Goal: Task Accomplishment & Management: Manage account settings

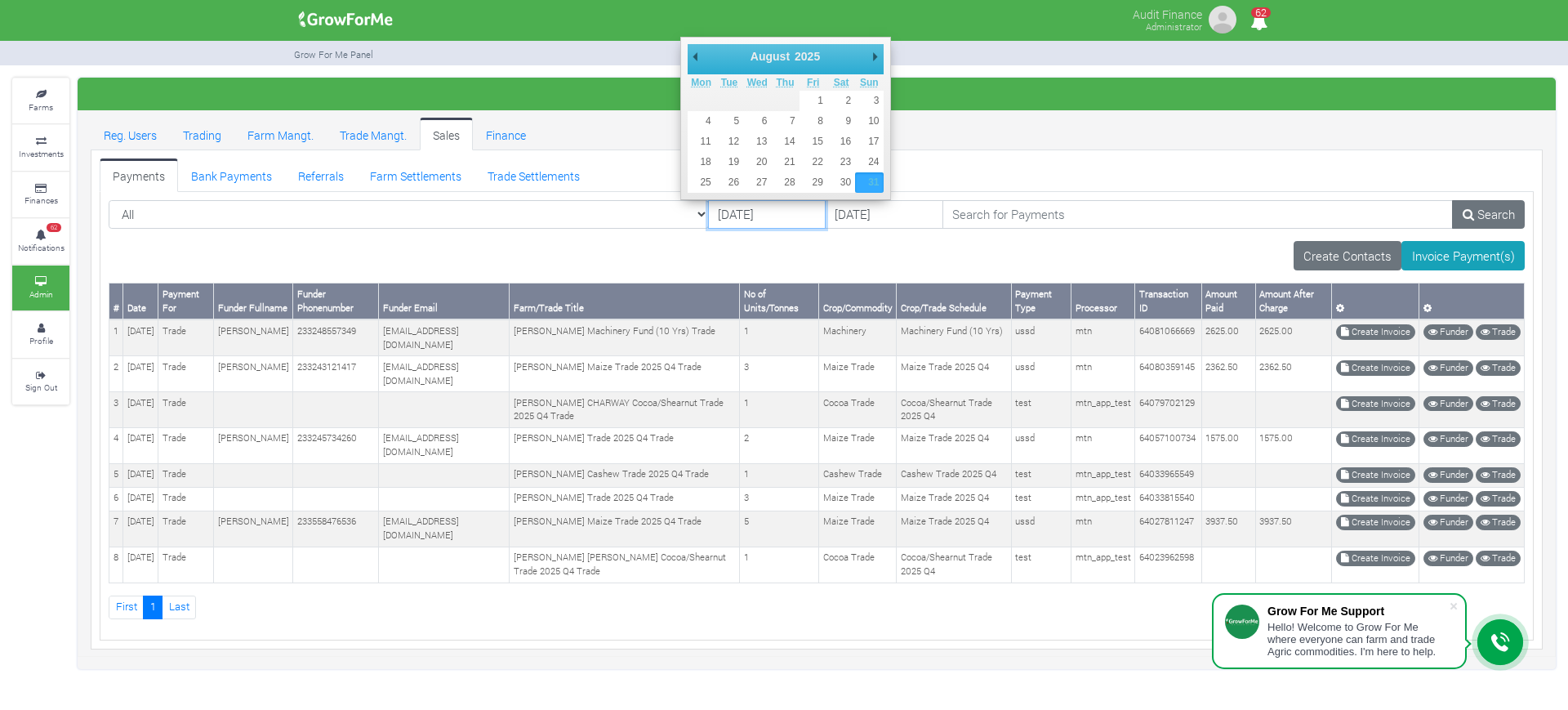
click at [699, 196] on body "Grow For Me Support Hello! Welcome to Grow For Me where everyone can farm and t…" at bounding box center [784, 355] width 1568 height 710
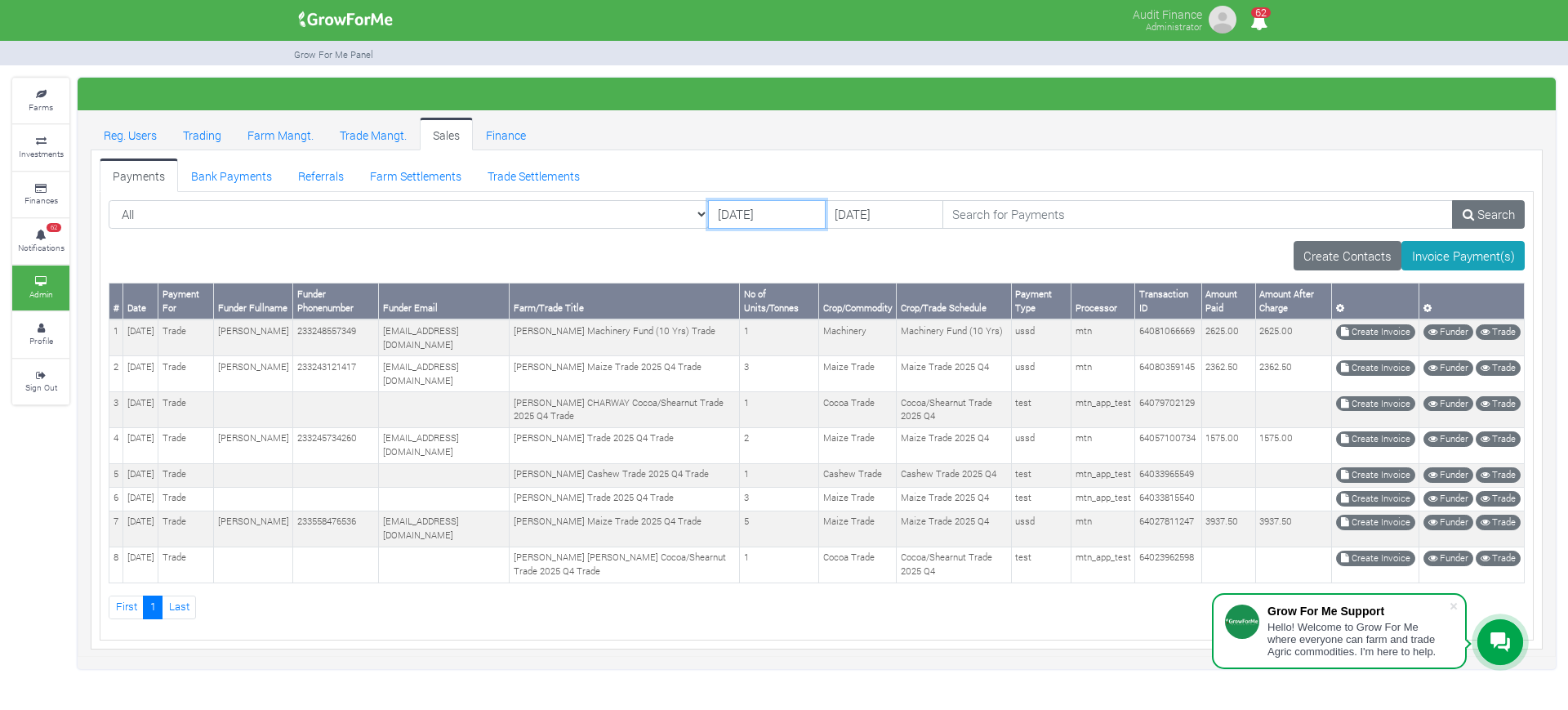
click at [708, 207] on input "[DATE]" at bounding box center [767, 214] width 118 height 29
drag, startPoint x: 578, startPoint y: 11, endPoint x: 467, endPoint y: 243, distance: 257.2
click at [467, 243] on div "Create Contacts Invoice Payment(s)" at bounding box center [816, 255] width 1416 height 29
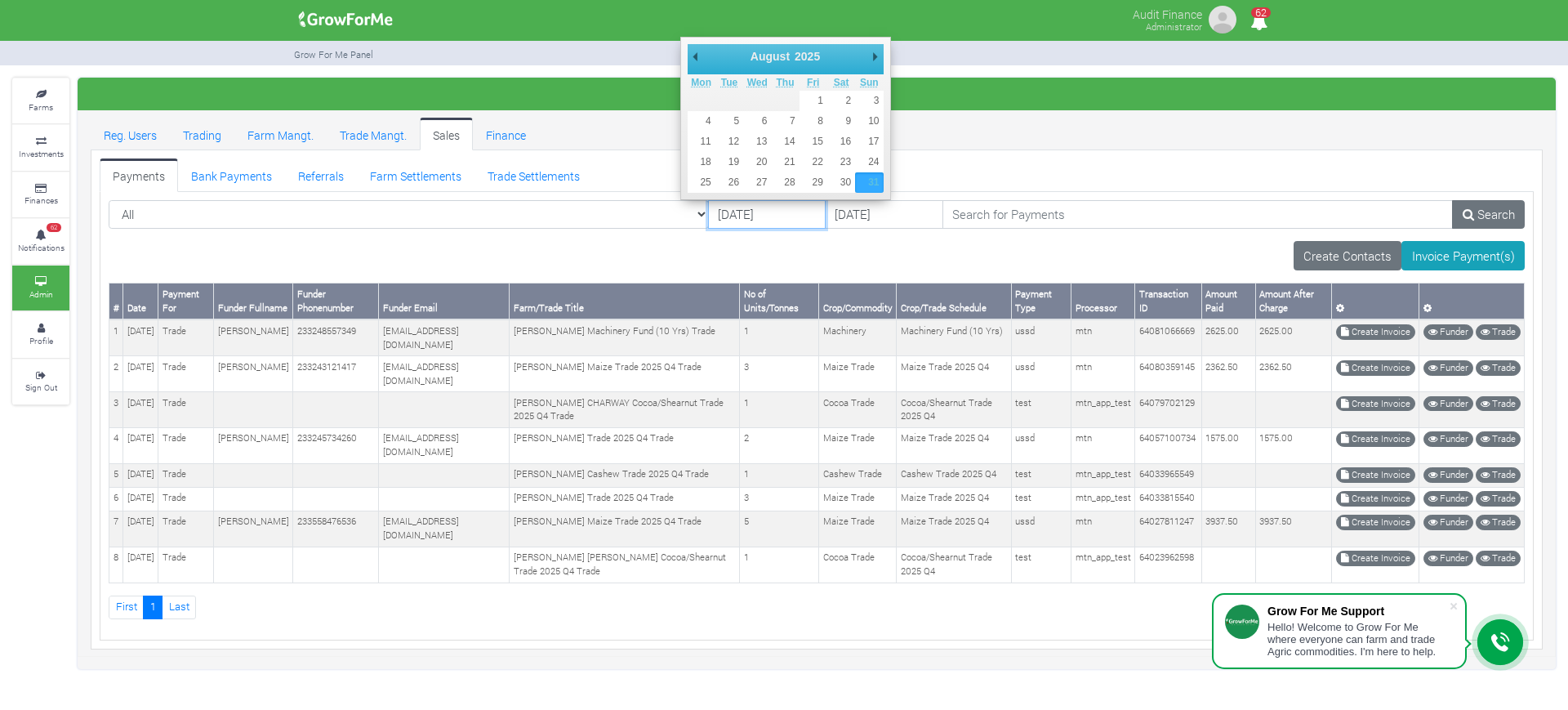
click at [708, 213] on input "31/08/2025" at bounding box center [767, 214] width 118 height 29
type input "[DATE]"
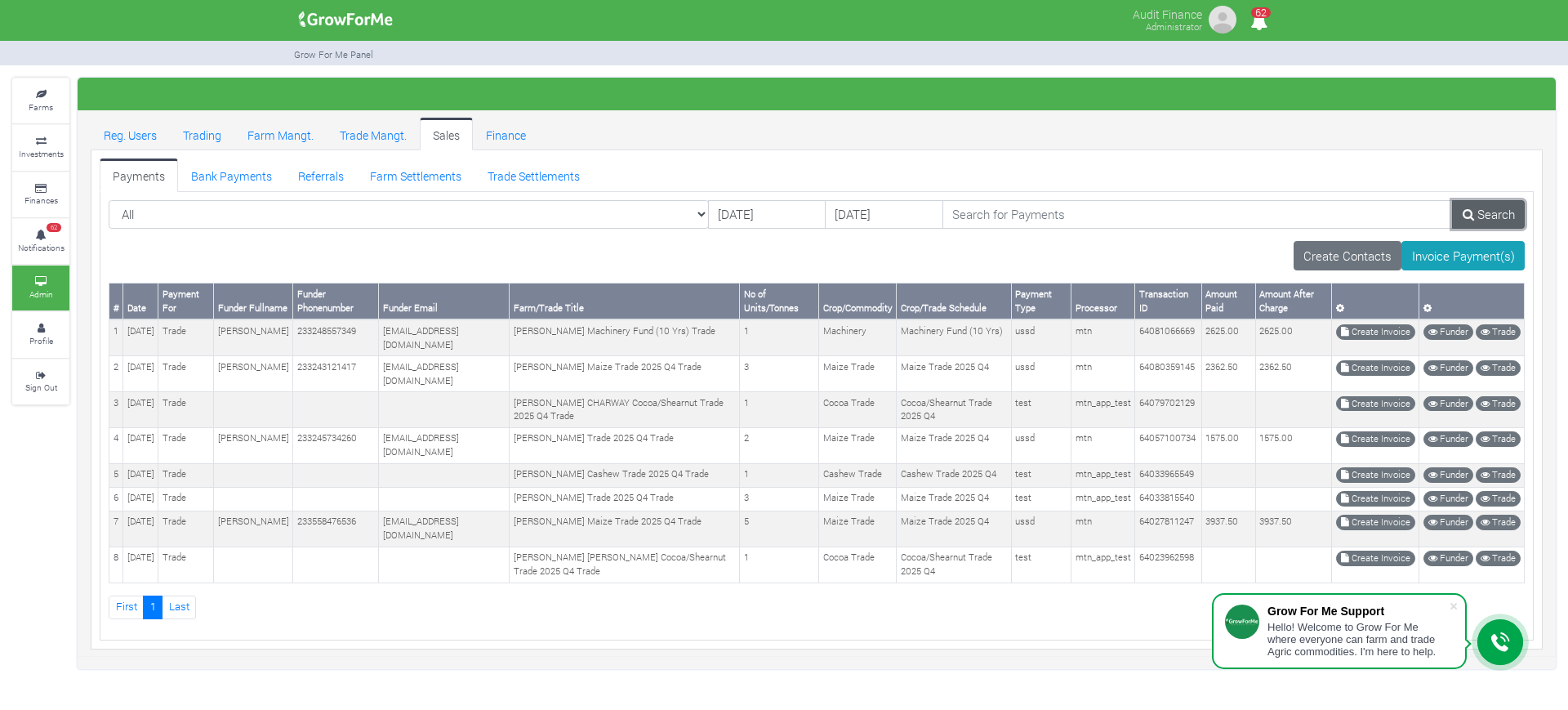
click at [1497, 212] on link "Search" at bounding box center [1488, 214] width 73 height 29
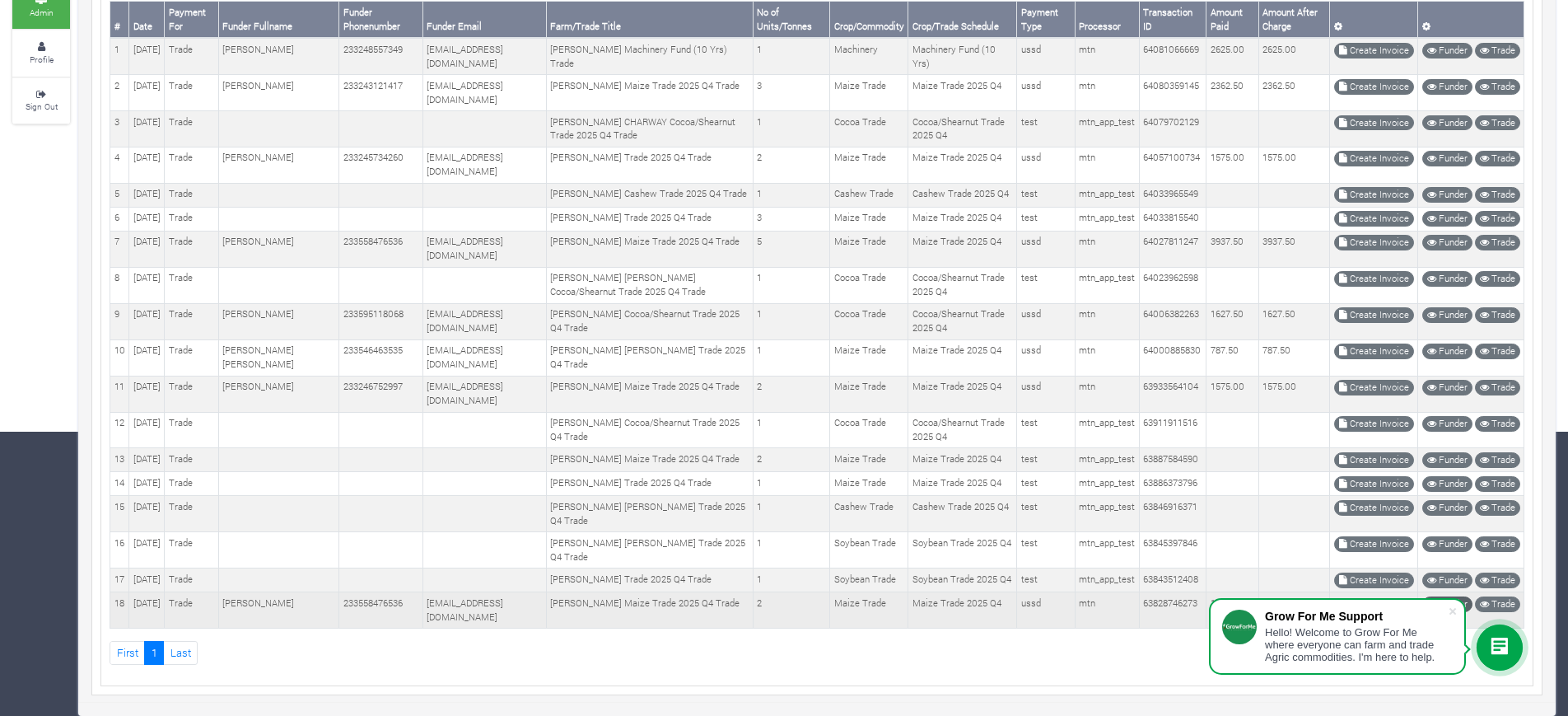
click at [1455, 609] on span at bounding box center [1453, 611] width 17 height 17
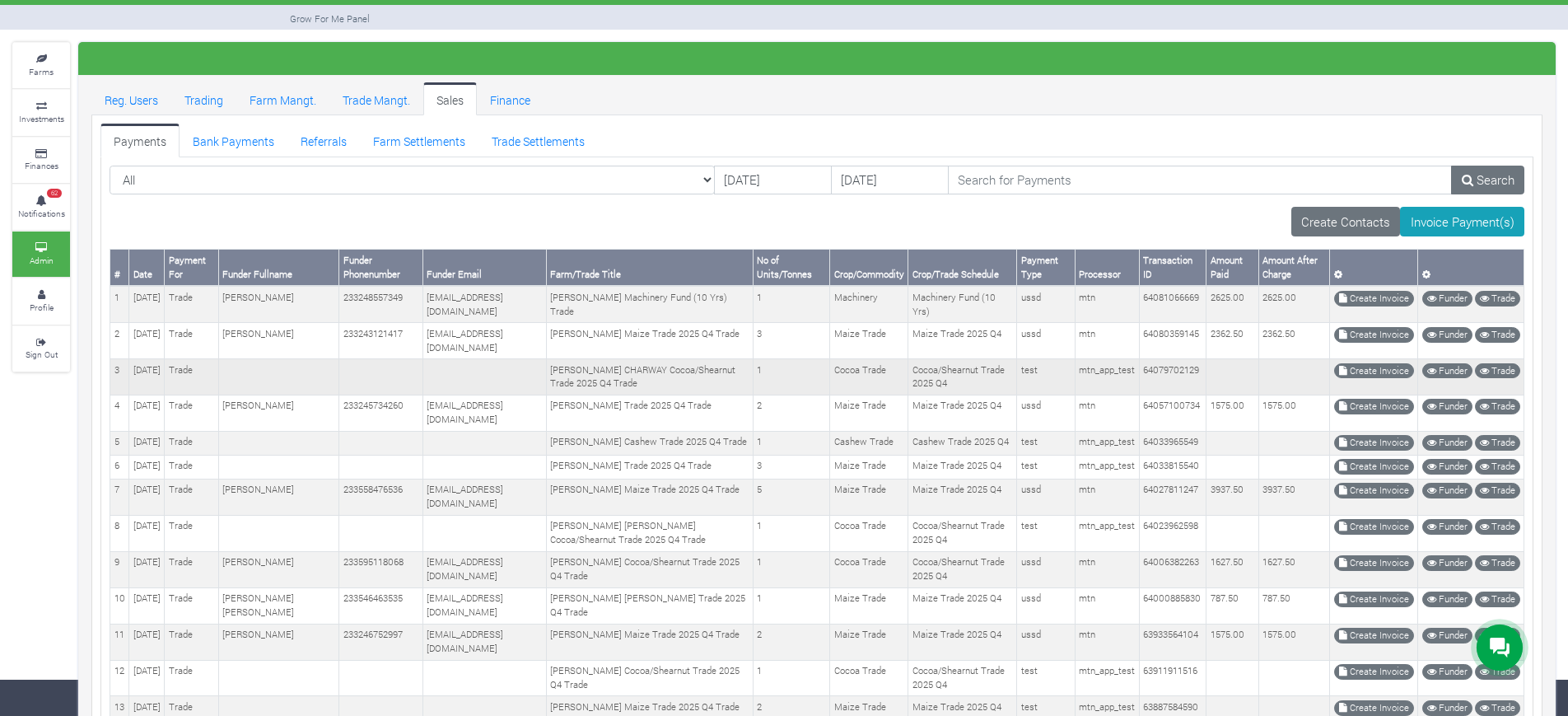
scroll to position [346, 0]
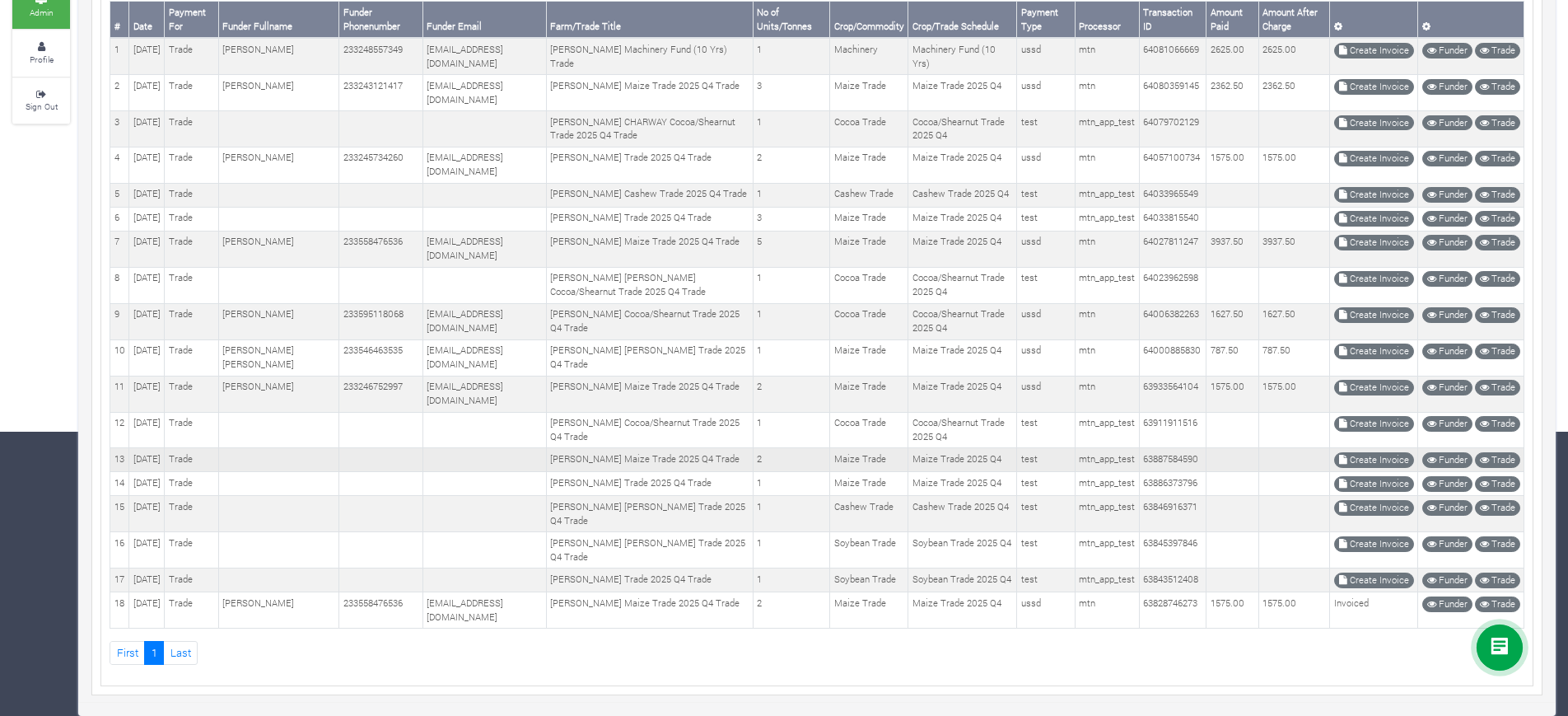
drag, startPoint x: 4, startPoint y: 176, endPoint x: 436, endPoint y: 443, distance: 507.9
click at [436, 448] on td at bounding box center [484, 459] width 123 height 24
click at [1364, 380] on link "Create Invoice" at bounding box center [1374, 388] width 80 height 16
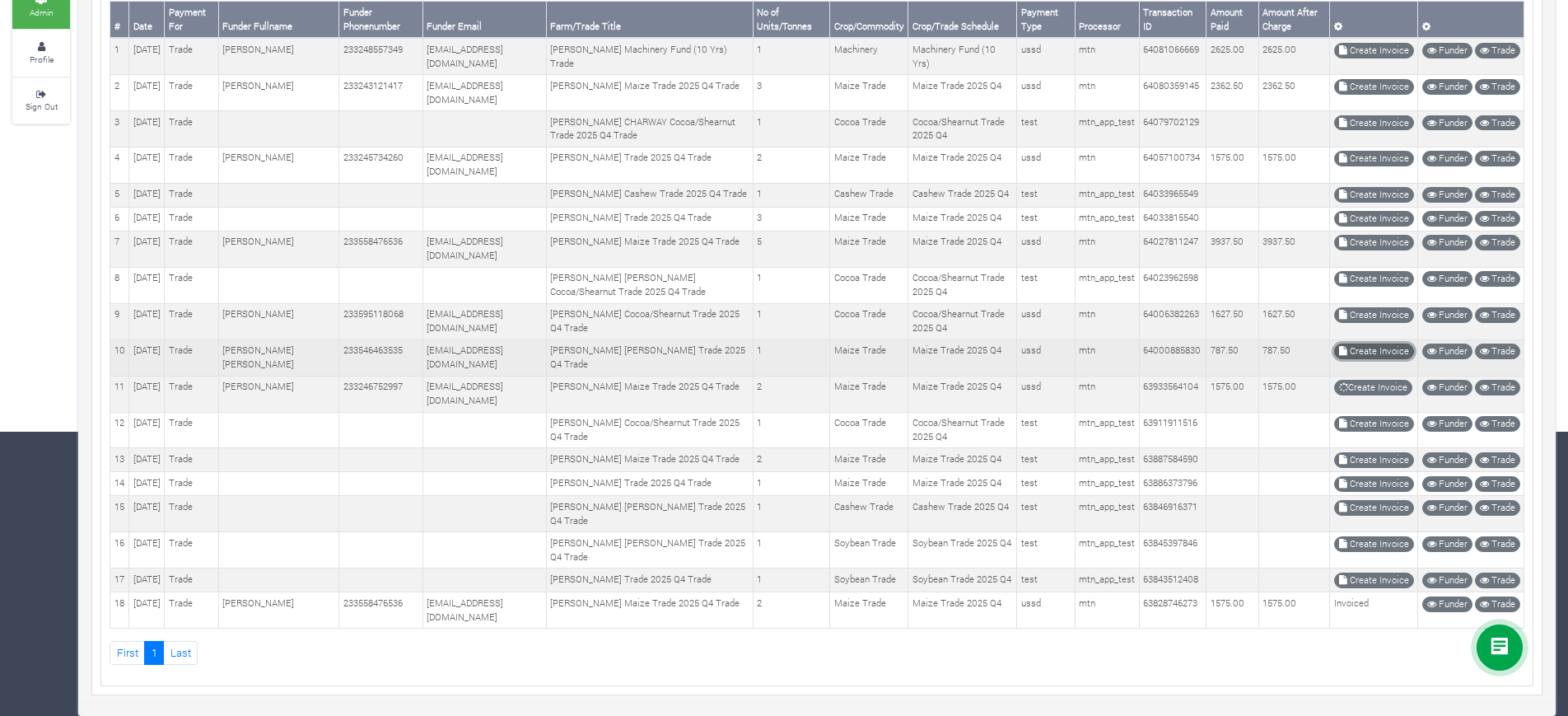
click at [1381, 344] on link "Create Invoice" at bounding box center [1374, 352] width 80 height 16
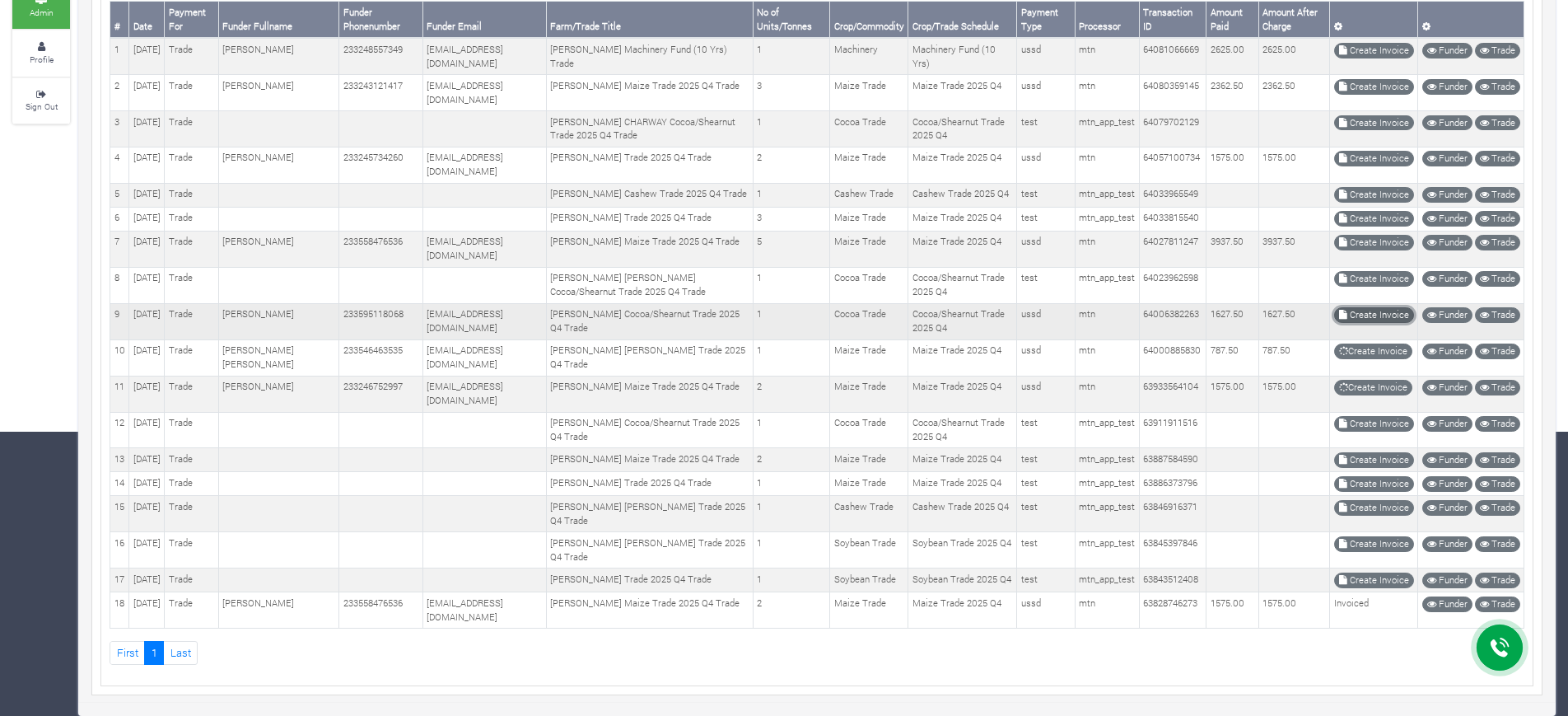
click at [1374, 307] on link "Create Invoice" at bounding box center [1374, 315] width 80 height 16
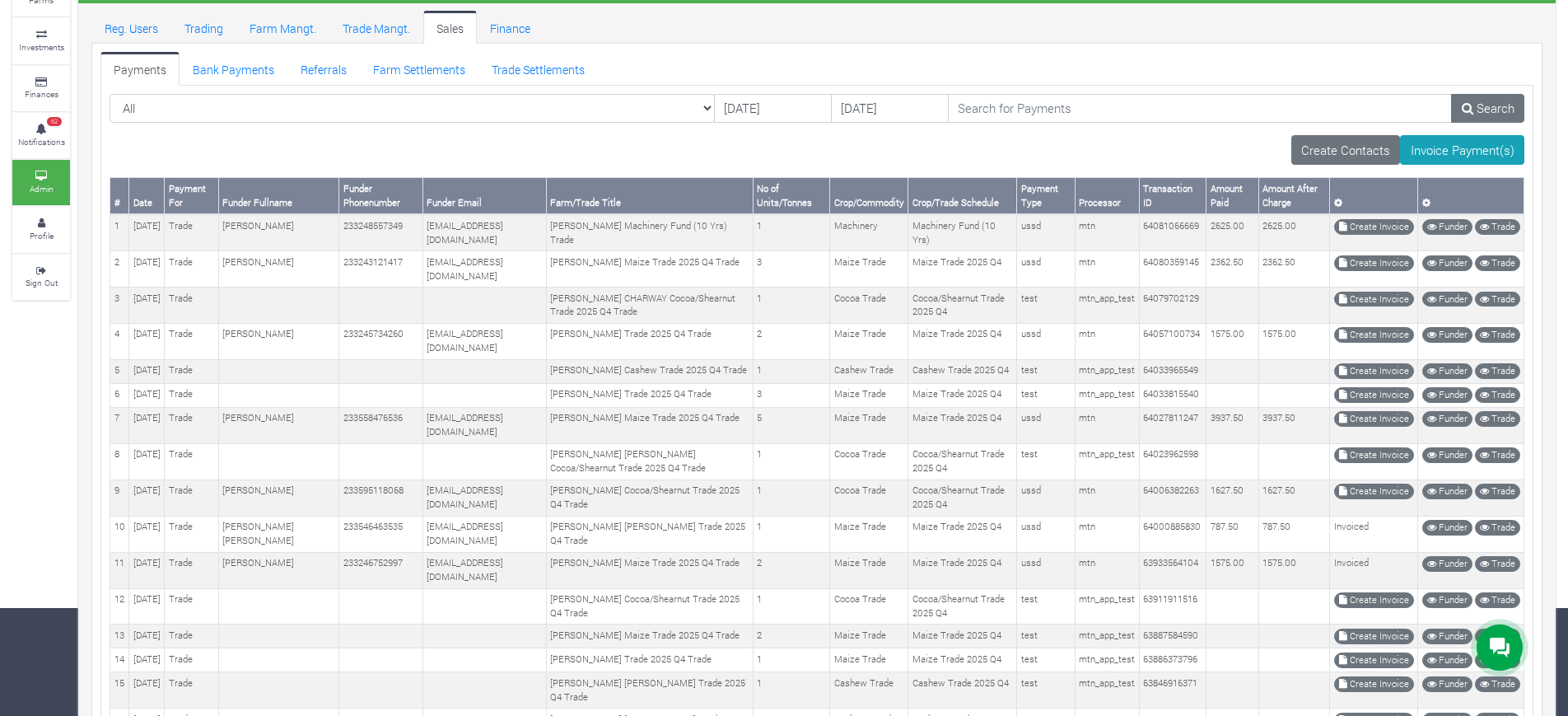
scroll to position [346, 0]
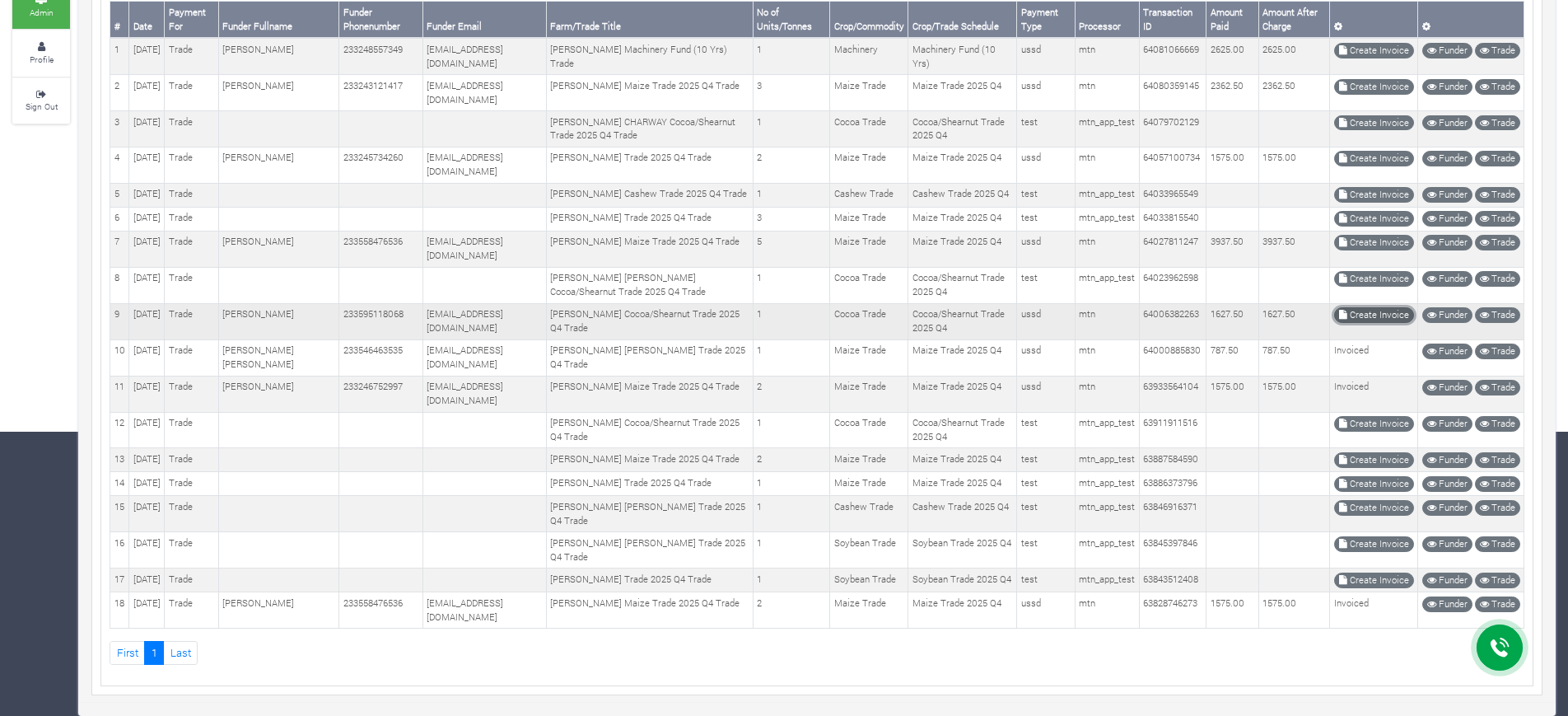
click at [1353, 307] on link "Create Invoice" at bounding box center [1374, 315] width 80 height 16
click at [1352, 235] on link "Create Invoice" at bounding box center [1374, 243] width 80 height 16
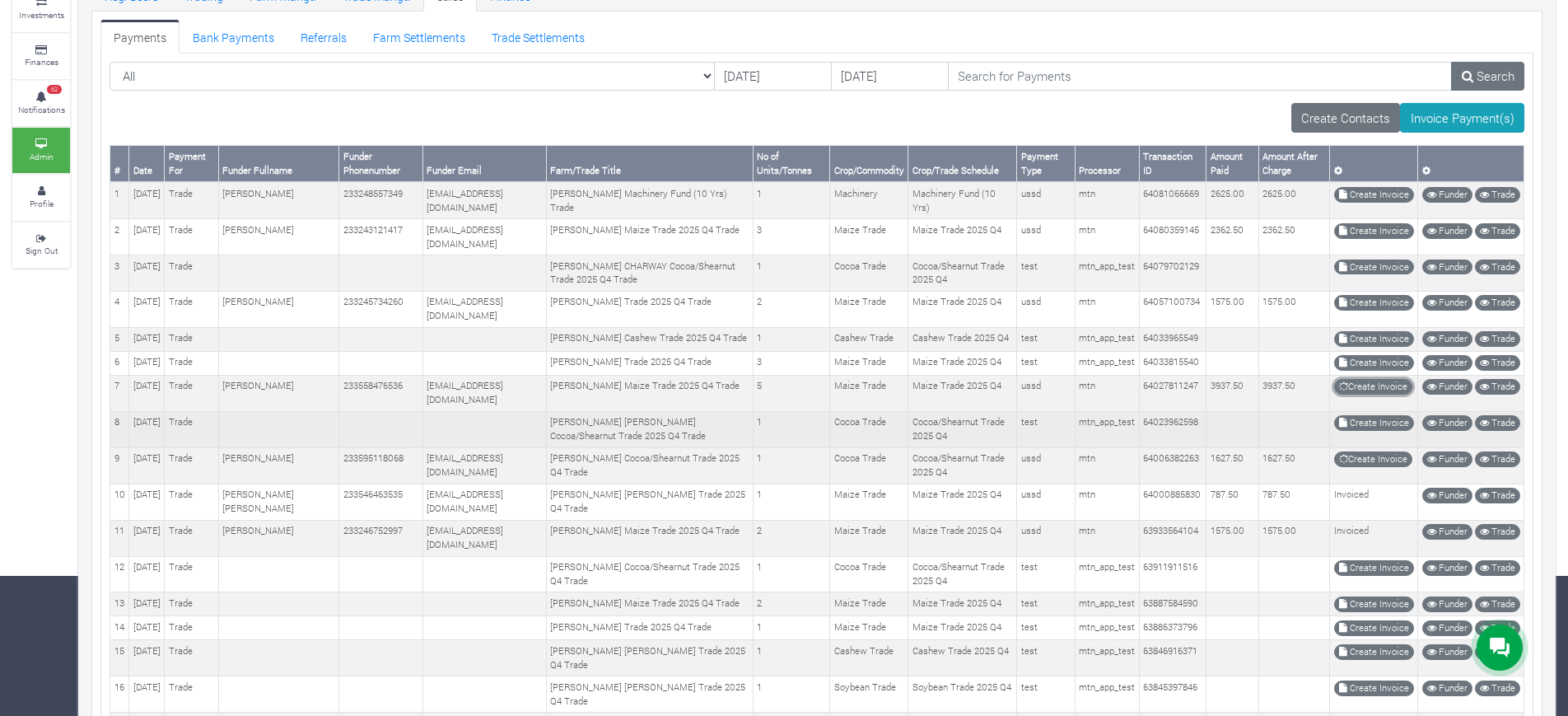
scroll to position [139, 0]
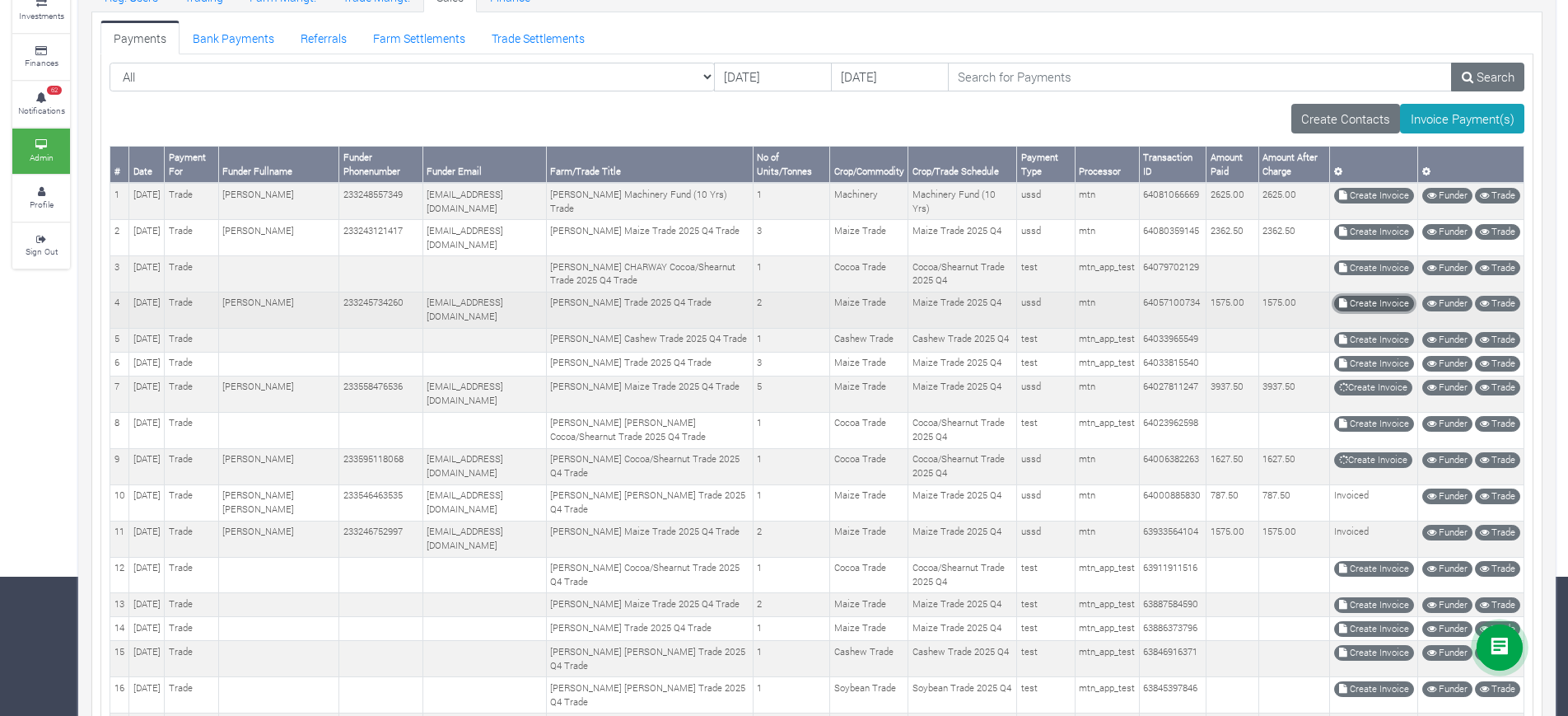
click at [1374, 306] on link "Create Invoice" at bounding box center [1374, 304] width 80 height 16
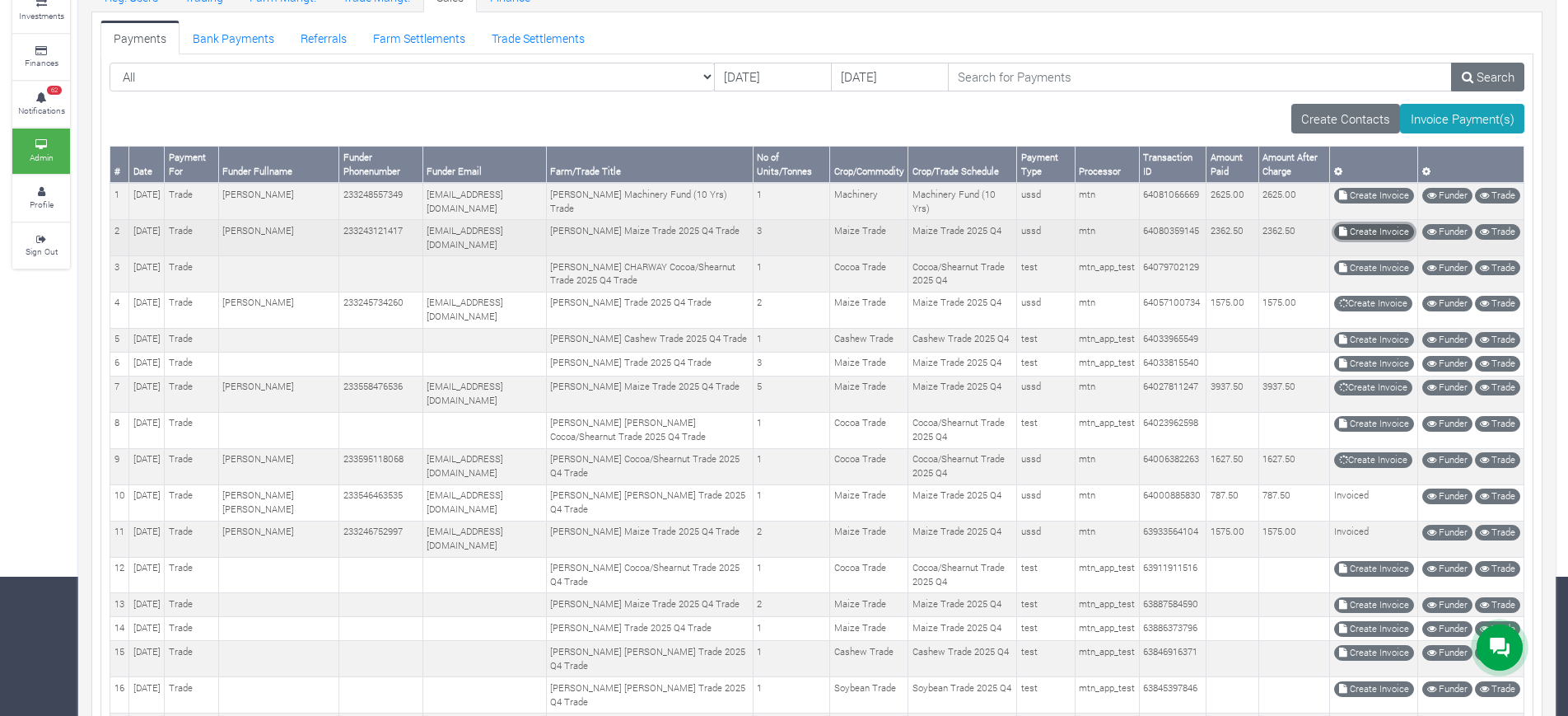
click at [1384, 228] on link "Create Invoice" at bounding box center [1374, 232] width 80 height 16
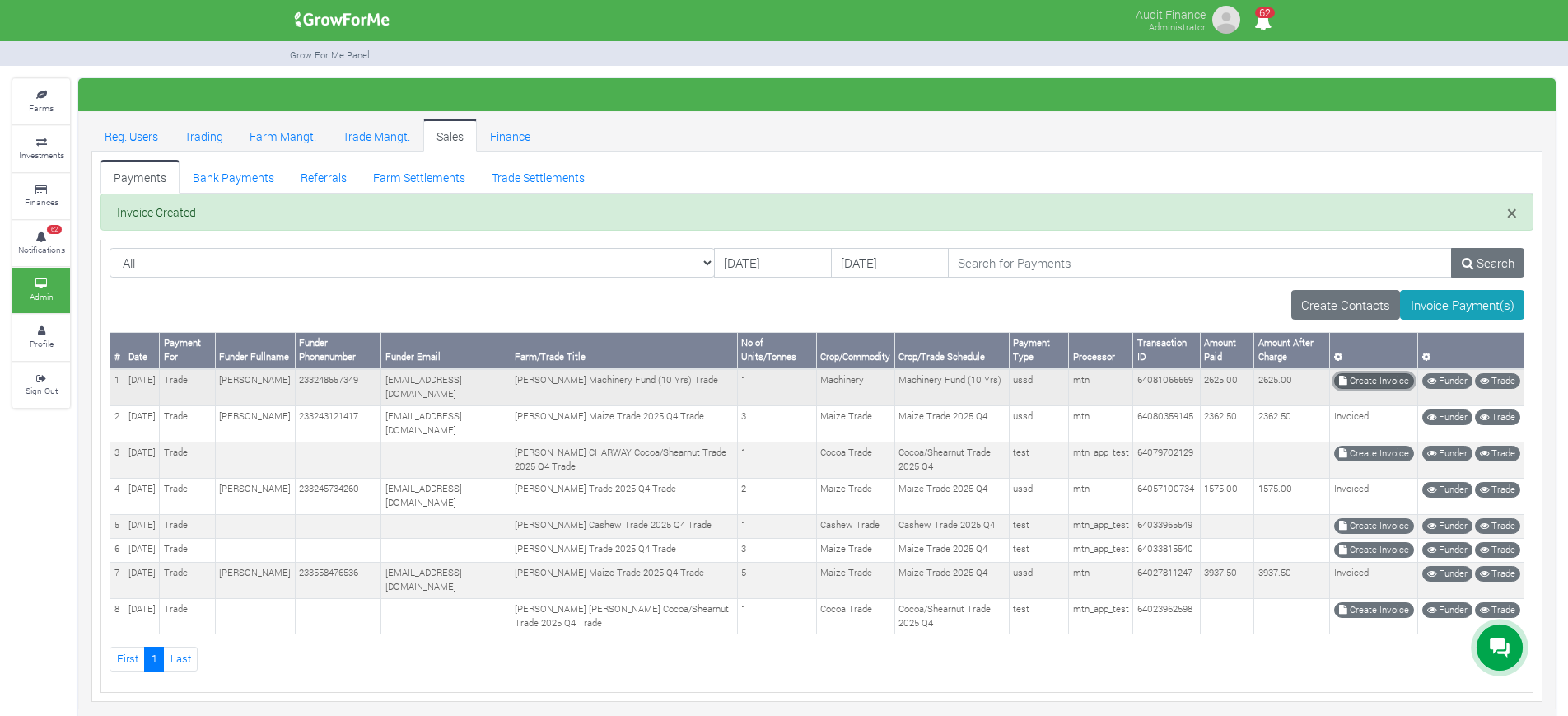
drag, startPoint x: 0, startPoint y: 0, endPoint x: 1374, endPoint y: 384, distance: 1426.7
click at [1374, 384] on link "Create Invoice" at bounding box center [1374, 381] width 80 height 16
